Goal: Information Seeking & Learning: Find specific fact

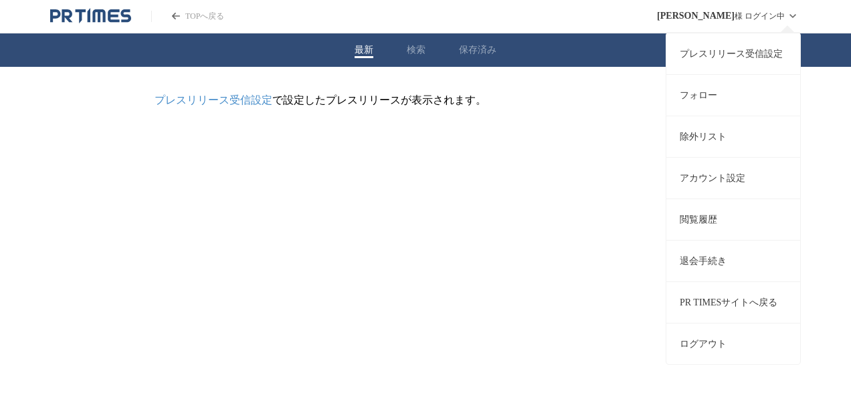
click at [767, 49] on link "プレスリリース受信設定" at bounding box center [733, 53] width 134 height 41
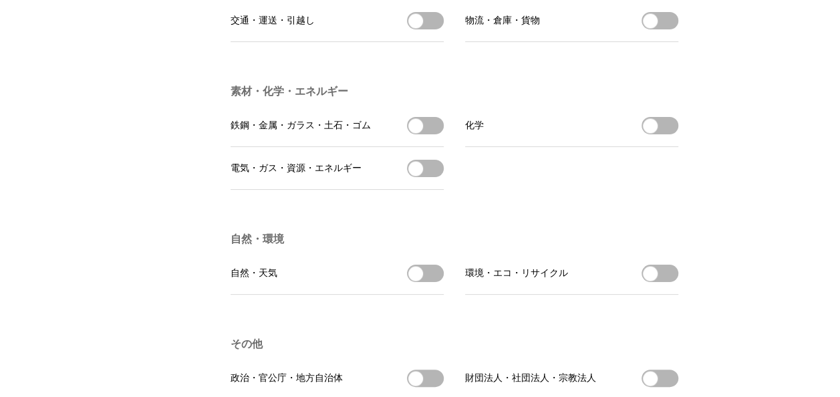
scroll to position [3744, 0]
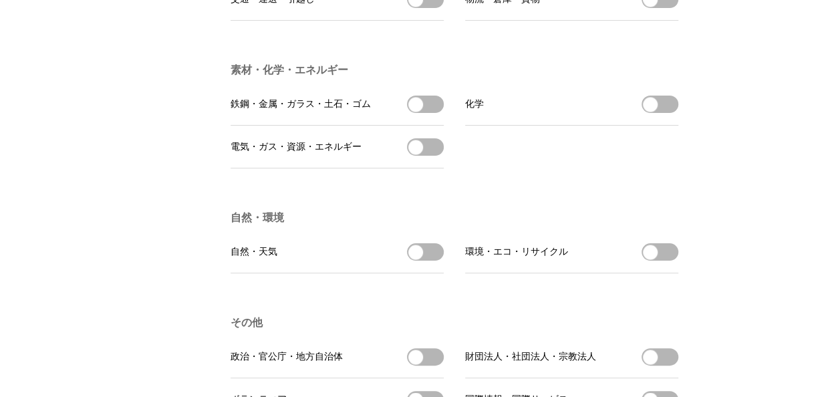
click at [427, 156] on button "電気・ガス・資源・エネルギーを受信する" at bounding box center [425, 146] width 37 height 17
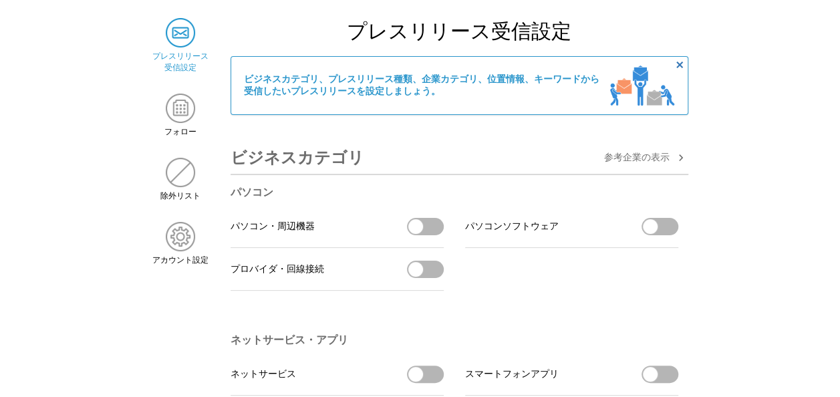
scroll to position [0, 0]
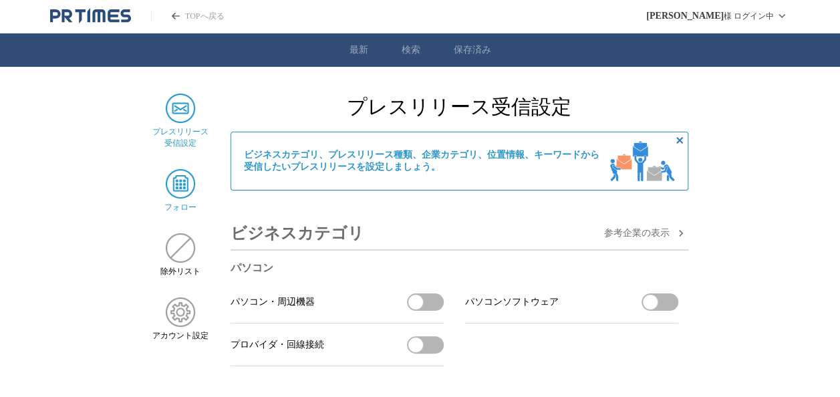
click at [175, 179] on img at bounding box center [180, 183] width 29 height 29
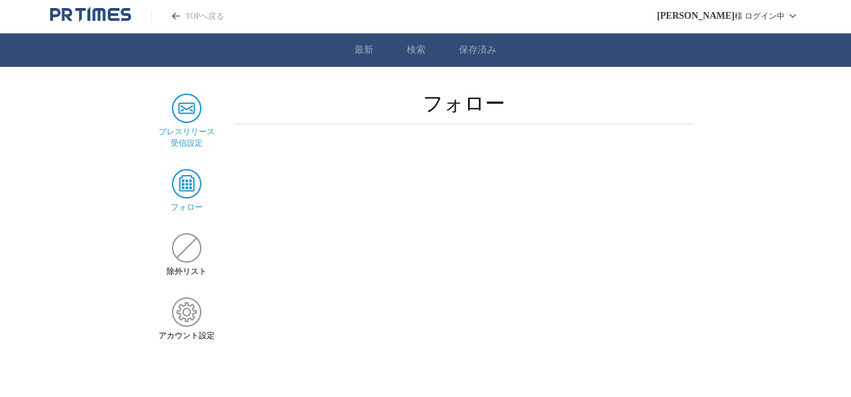
click at [193, 112] on img at bounding box center [186, 108] width 29 height 29
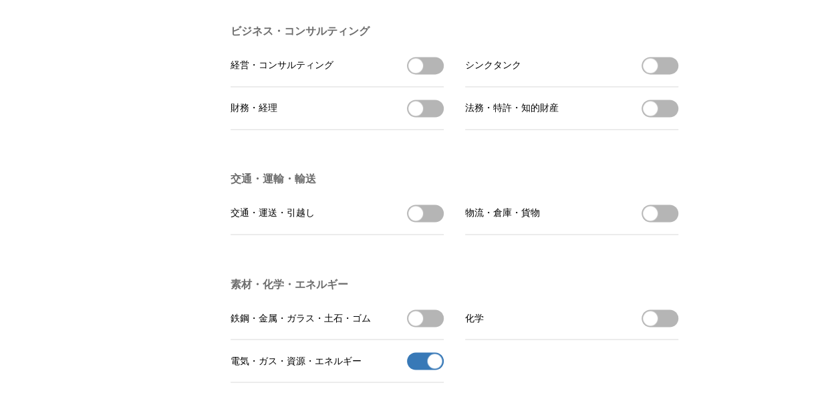
scroll to position [3410, 0]
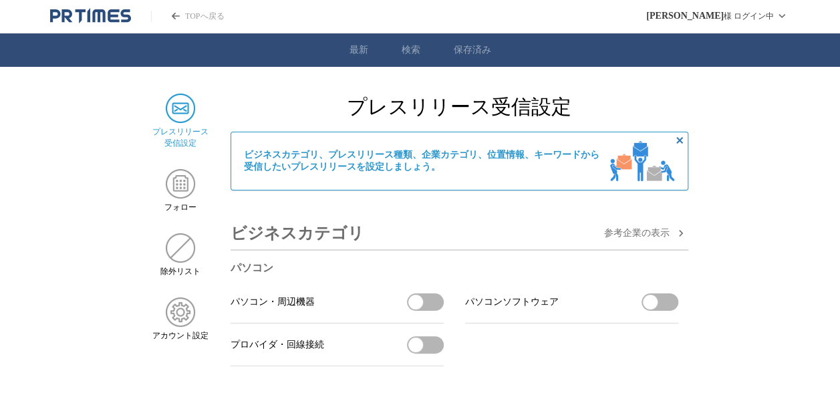
click at [357, 52] on link "最新" at bounding box center [359, 50] width 19 height 12
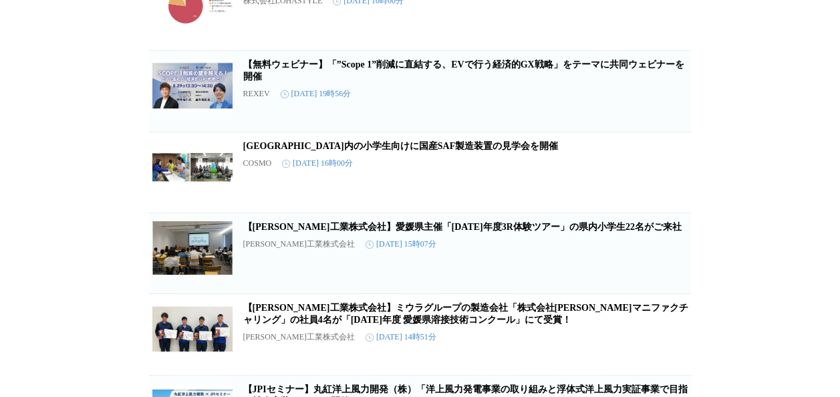
scroll to position [2237, 0]
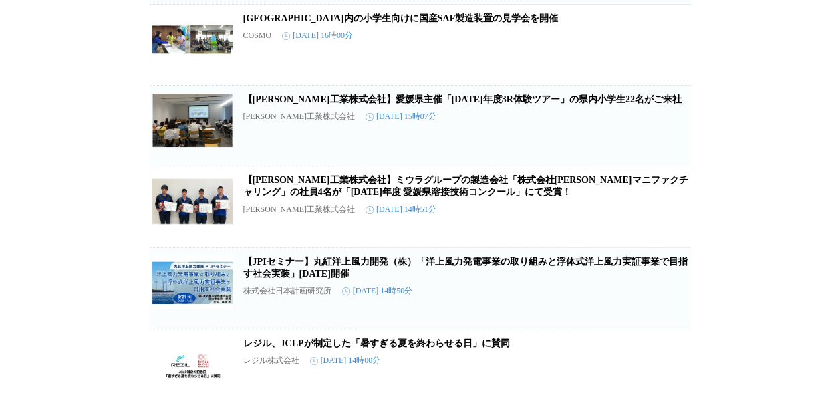
click at [526, 104] on link "【三浦工業株式会社】愛媛県主催「令和7年度3R体験ツアー」の県内小学生22名がご来社" at bounding box center [462, 99] width 439 height 10
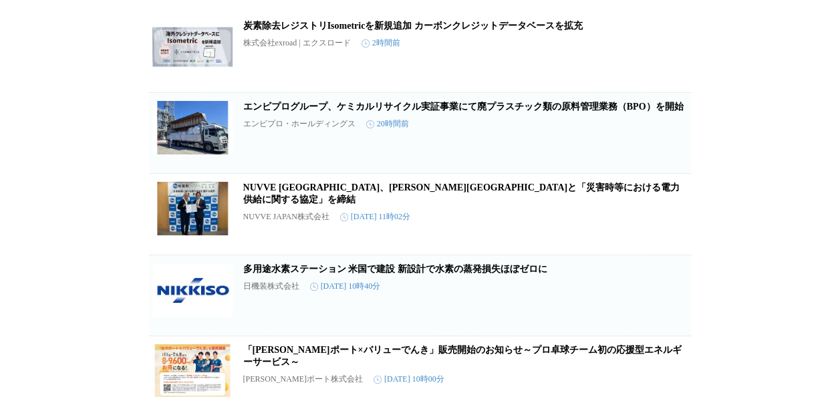
scroll to position [0, 0]
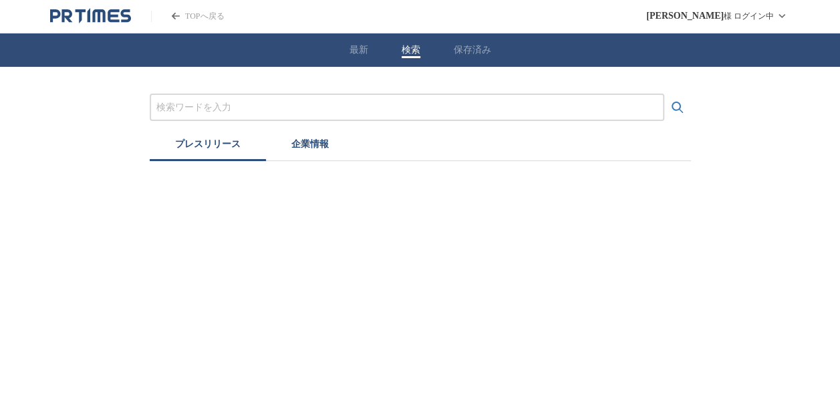
click at [419, 49] on button "検索" at bounding box center [411, 50] width 19 height 12
click at [442, 113] on input "プレスリリースおよび企業を検索する" at bounding box center [411, 107] width 501 height 15
type input "北海道　エネルギー"
click at [669, 94] on button "検索する" at bounding box center [682, 107] width 27 height 27
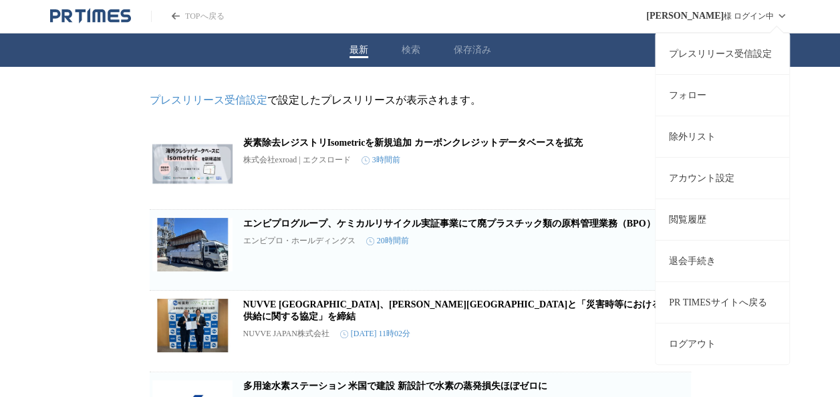
click at [750, 163] on link "アカウント設定" at bounding box center [723, 177] width 134 height 41
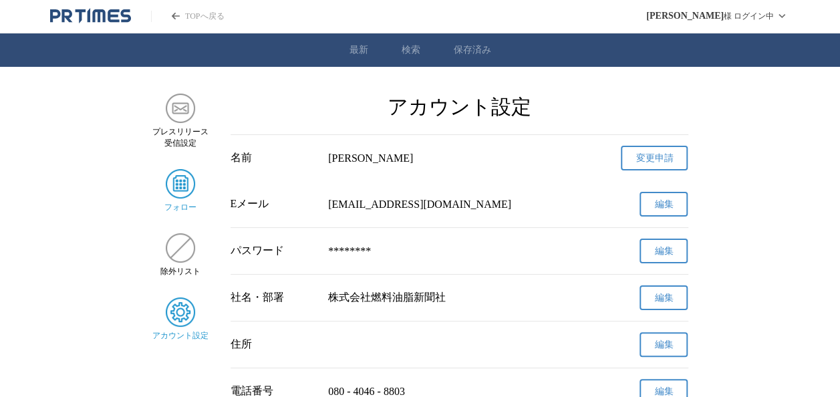
click at [177, 201] on div "フォロー" at bounding box center [180, 191] width 57 height 44
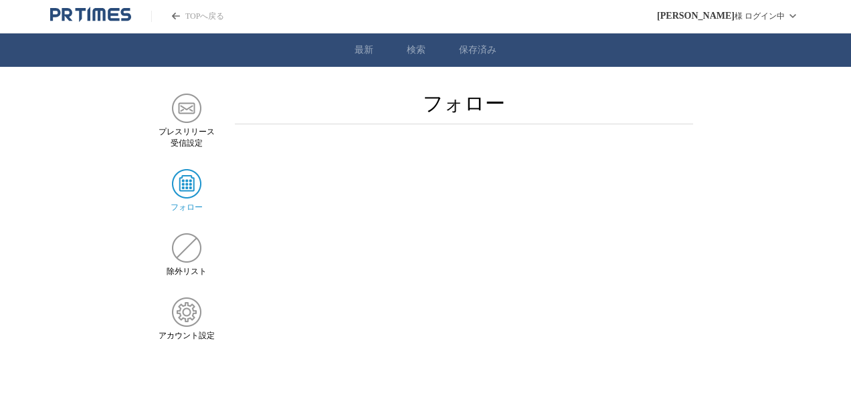
click at [82, 11] on icon "PR TIMESのトップページはこちら" at bounding box center [90, 15] width 81 height 16
